Goal: Task Accomplishment & Management: Use online tool/utility

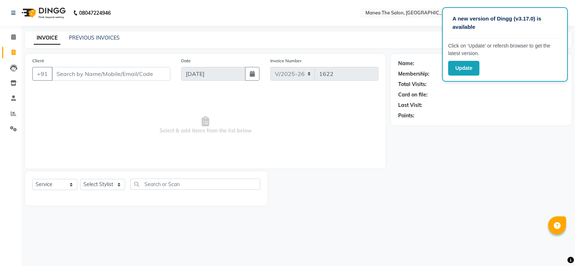
select select "5514"
select select "service"
click at [116, 182] on select "Select Stylist LuvPreeth [PERSON_NAME] [PERSON_NAME] mousim [PERSON_NAME] [PERS…" at bounding box center [102, 184] width 45 height 11
select select "59470"
click at [80, 179] on select "Select Stylist LuvPreeth [PERSON_NAME] [PERSON_NAME] mousim [PERSON_NAME] [PERS…" at bounding box center [102, 184] width 45 height 11
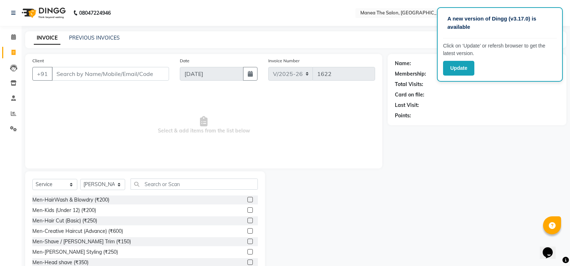
click at [247, 219] on label at bounding box center [249, 220] width 5 height 5
click at [247, 219] on input "checkbox" at bounding box center [249, 220] width 5 height 5
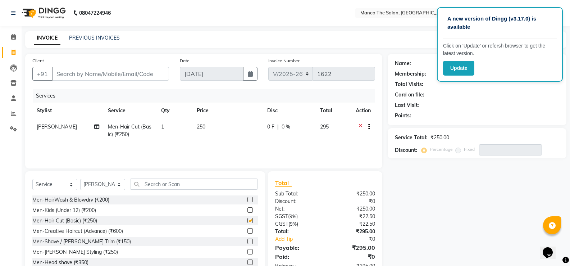
checkbox input "false"
click at [247, 240] on label at bounding box center [249, 240] width 5 height 5
click at [247, 240] on input "checkbox" at bounding box center [249, 241] width 5 height 5
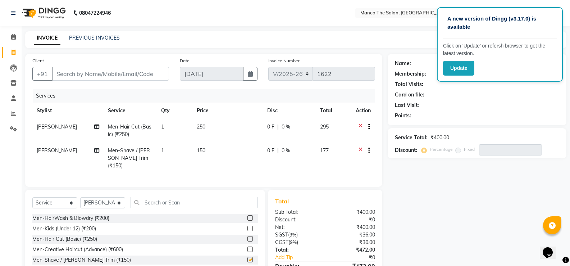
checkbox input "false"
click at [114, 72] on input "Client" at bounding box center [110, 74] width 117 height 14
type input "9"
type input "0"
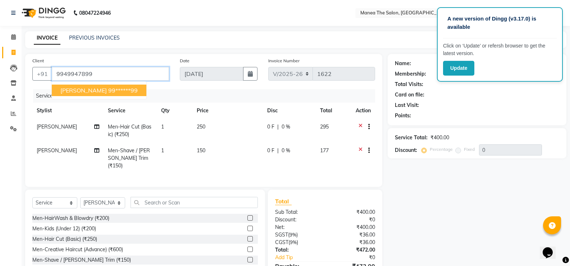
type input "9949947899"
select select "1: Object"
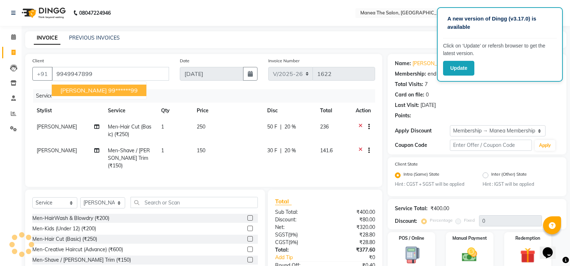
type input "20"
click at [108, 88] on ngb-highlight "99******99" at bounding box center [122, 90] width 29 height 7
type input "99******99"
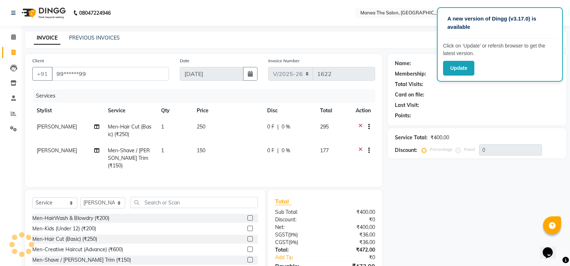
type input "20"
select select "1: Object"
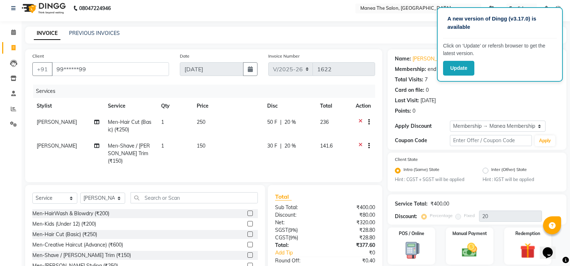
scroll to position [46, 0]
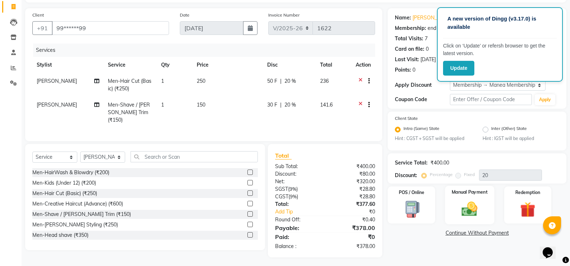
click at [466, 205] on img at bounding box center [470, 209] width 26 height 18
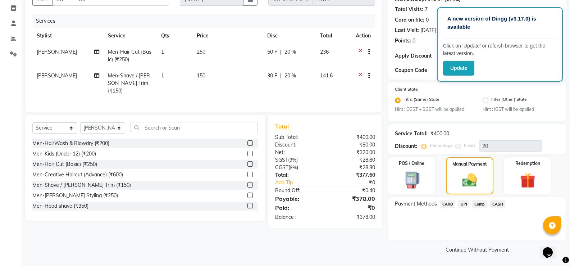
click at [446, 202] on span "CARD" at bounding box center [447, 204] width 15 height 8
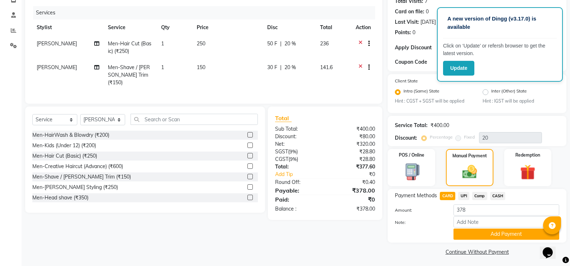
scroll to position [85, 0]
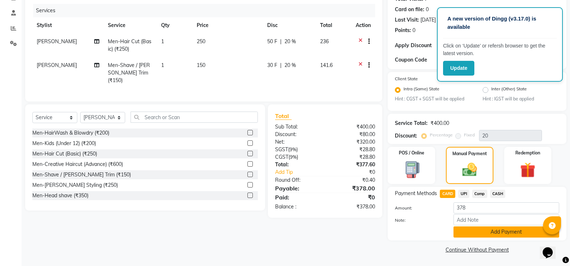
click at [492, 234] on button "Add Payment" at bounding box center [507, 231] width 106 height 11
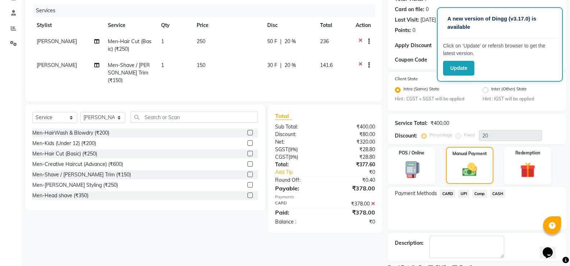
scroll to position [115, 0]
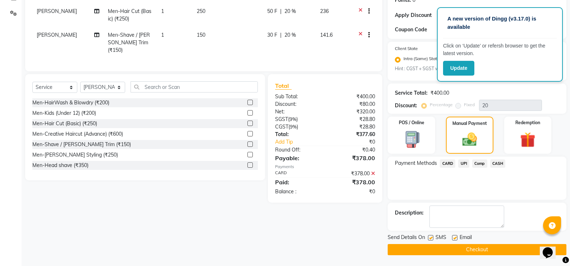
click at [498, 250] on button "Checkout" at bounding box center [477, 249] width 179 height 11
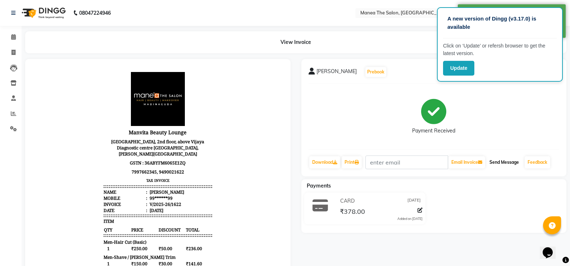
click at [507, 159] on button "Send Message" at bounding box center [504, 162] width 35 height 12
click at [251, 97] on body "Manvita Beauty Lounge OBK Centre, 2nd floor, above Vijaya Diagnostic centre PJR…" at bounding box center [157, 210] width 245 height 282
click at [14, 54] on icon at bounding box center [14, 52] width 4 height 5
select select "service"
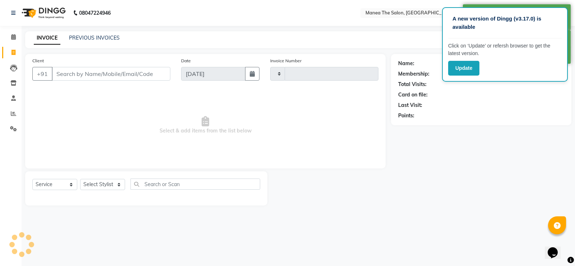
type input "1623"
select select "5514"
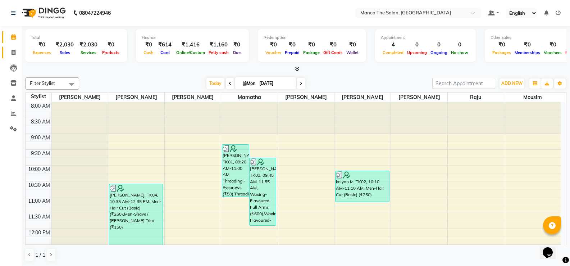
click at [10, 47] on link "Invoice" at bounding box center [10, 53] width 17 height 12
select select "5514"
select select "service"
